Goal: Transaction & Acquisition: Purchase product/service

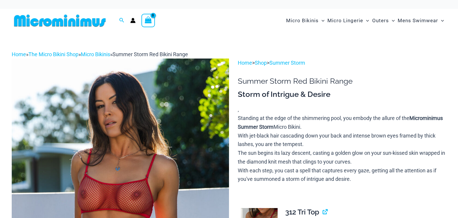
scroll to position [59, 0]
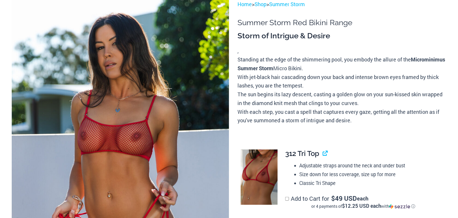
click at [194, 107] on img at bounding box center [120, 163] width 217 height 326
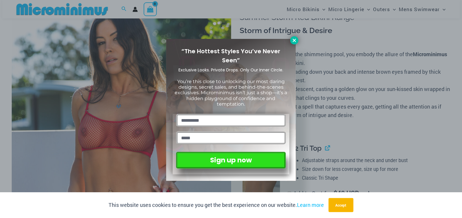
click at [293, 40] on icon at bounding box center [294, 40] width 5 height 5
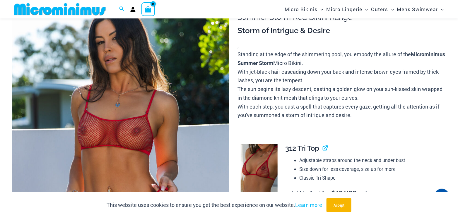
click at [173, 66] on img at bounding box center [120, 158] width 217 height 326
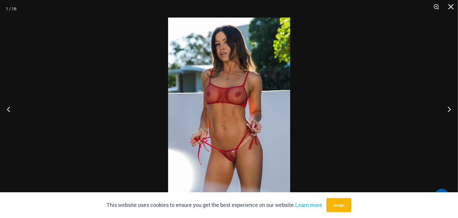
click at [219, 86] on img at bounding box center [229, 109] width 122 height 183
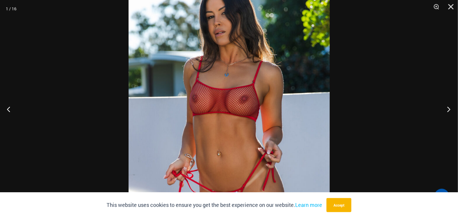
click at [449, 109] on button "Next" at bounding box center [447, 108] width 22 height 29
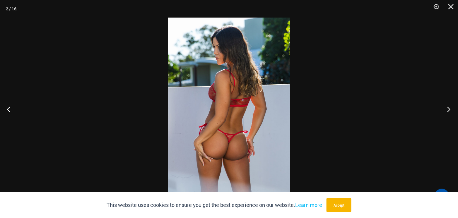
click at [448, 108] on button "Next" at bounding box center [447, 108] width 22 height 29
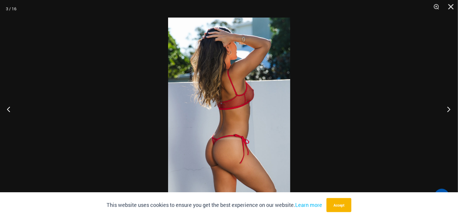
click at [448, 108] on button "Next" at bounding box center [447, 108] width 22 height 29
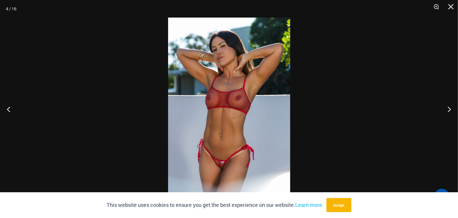
click at [224, 100] on img at bounding box center [229, 109] width 122 height 183
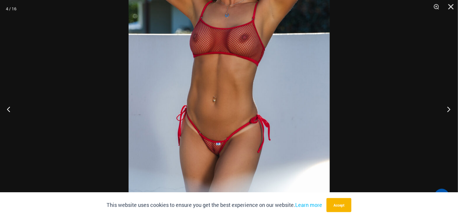
click at [447, 107] on button "Next" at bounding box center [447, 108] width 22 height 29
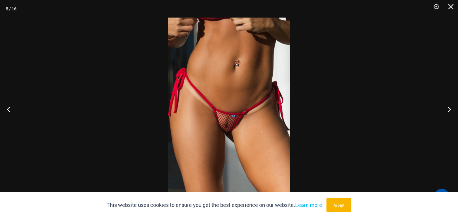
click at [230, 99] on img at bounding box center [229, 109] width 122 height 183
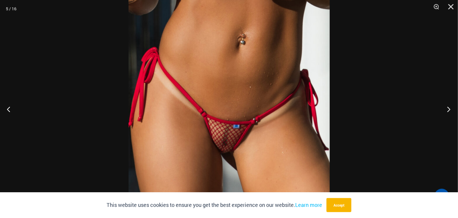
click at [448, 109] on button "Next" at bounding box center [447, 108] width 22 height 29
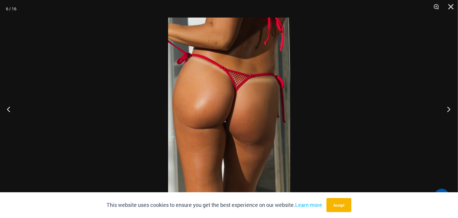
click at [448, 109] on button "Next" at bounding box center [447, 108] width 22 height 29
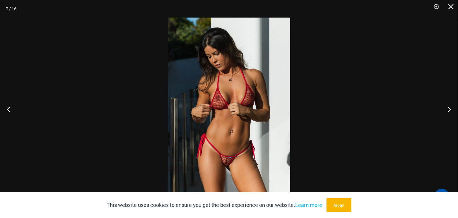
click at [218, 119] on img at bounding box center [229, 109] width 122 height 183
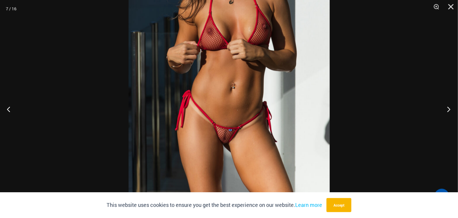
click at [448, 108] on button "Next" at bounding box center [447, 108] width 22 height 29
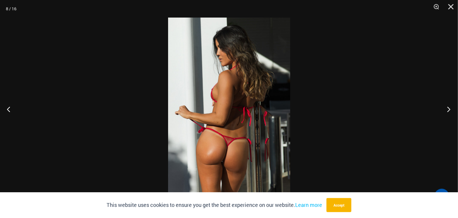
click at [448, 108] on button "Next" at bounding box center [447, 108] width 22 height 29
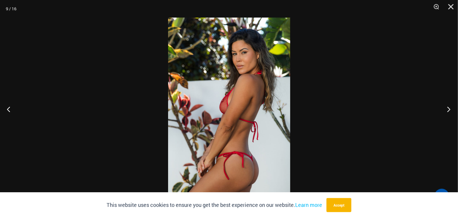
click at [448, 108] on button "Next" at bounding box center [447, 108] width 22 height 29
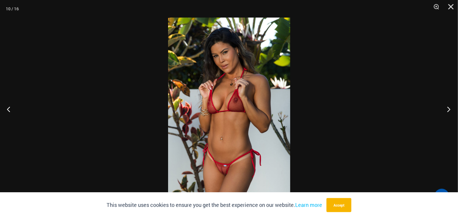
click at [448, 108] on button "Next" at bounding box center [447, 108] width 22 height 29
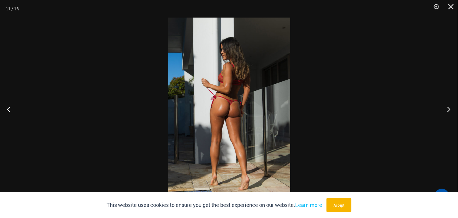
click at [448, 108] on button "Next" at bounding box center [447, 108] width 22 height 29
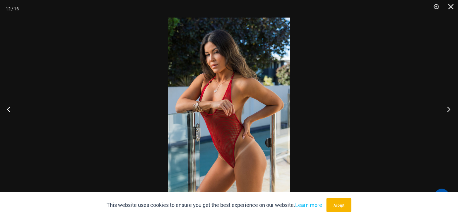
click at [448, 108] on button "Next" at bounding box center [447, 108] width 22 height 29
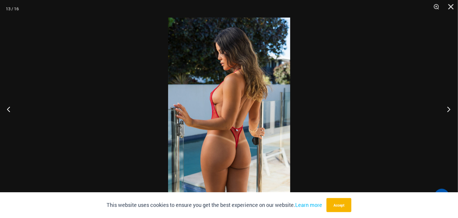
click at [448, 108] on button "Next" at bounding box center [447, 108] width 22 height 29
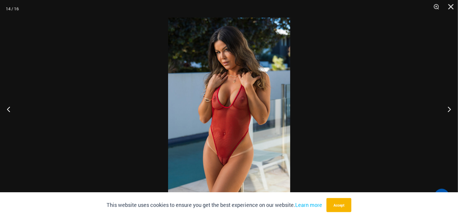
click at [236, 137] on img at bounding box center [229, 109] width 122 height 183
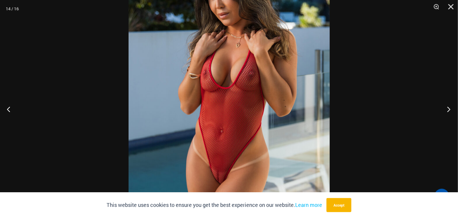
click at [447, 109] on button "Next" at bounding box center [447, 108] width 22 height 29
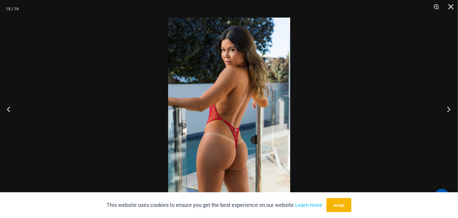
click at [447, 109] on button "Next" at bounding box center [447, 108] width 22 height 29
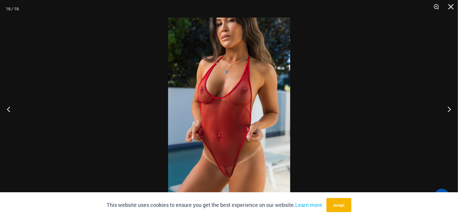
click at [225, 144] on img at bounding box center [229, 109] width 122 height 183
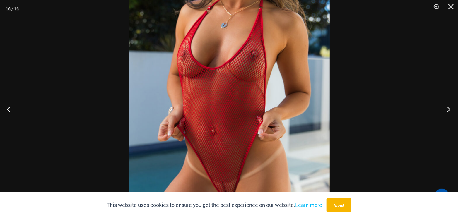
click at [450, 107] on button "Next" at bounding box center [447, 108] width 22 height 29
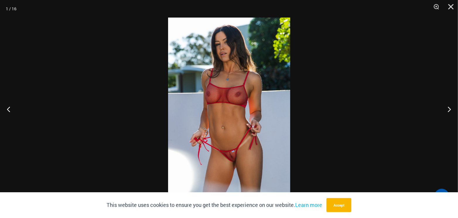
click at [237, 129] on img at bounding box center [229, 109] width 122 height 183
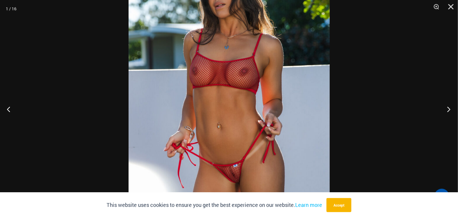
click at [446, 108] on button "Next" at bounding box center [447, 108] width 22 height 29
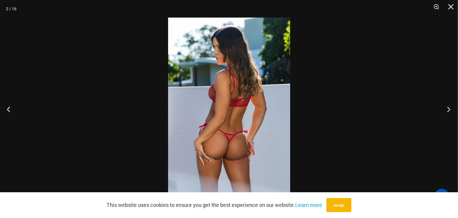
click at [446, 108] on button "Next" at bounding box center [447, 108] width 22 height 29
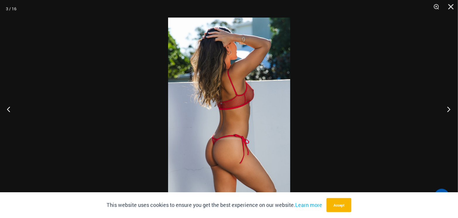
click at [446, 108] on button "Next" at bounding box center [447, 108] width 22 height 29
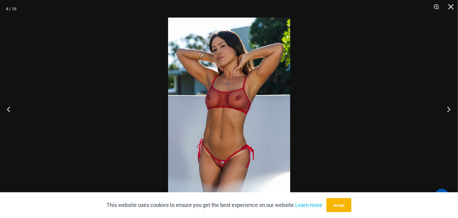
click at [446, 108] on button "Next" at bounding box center [447, 108] width 22 height 29
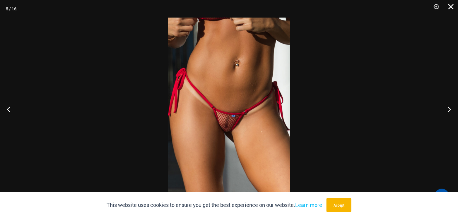
click at [451, 6] on button "Close" at bounding box center [448, 9] width 15 height 18
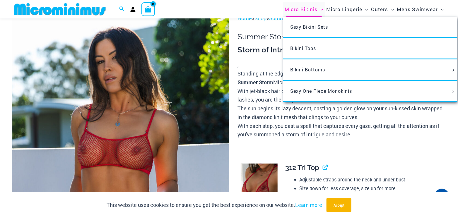
scroll to position [29, 0]
